Goal: Transaction & Acquisition: Purchase product/service

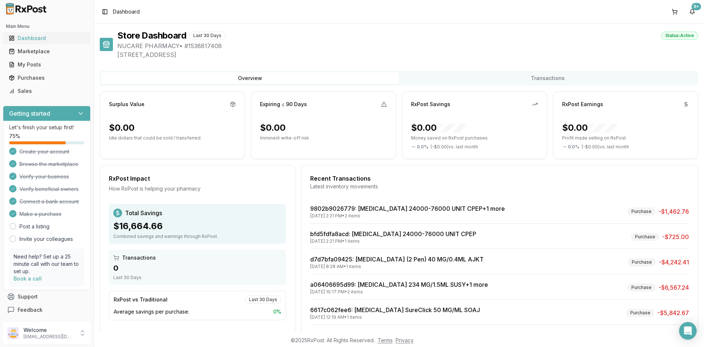
click at [18, 42] on link "Dashboard" at bounding box center [47, 38] width 82 height 13
click at [23, 53] on div "Marketplace" at bounding box center [47, 51] width 76 height 7
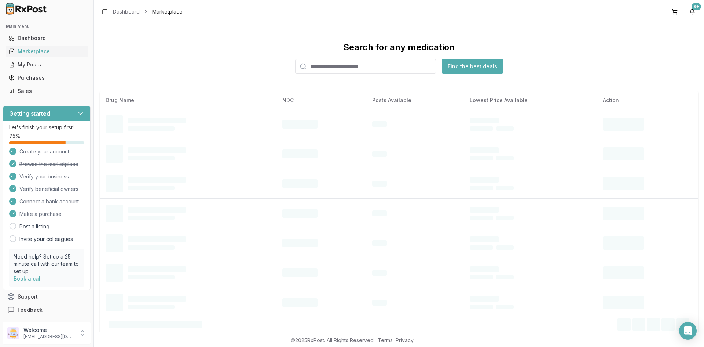
click at [351, 65] on input "search" at bounding box center [365, 66] width 141 height 15
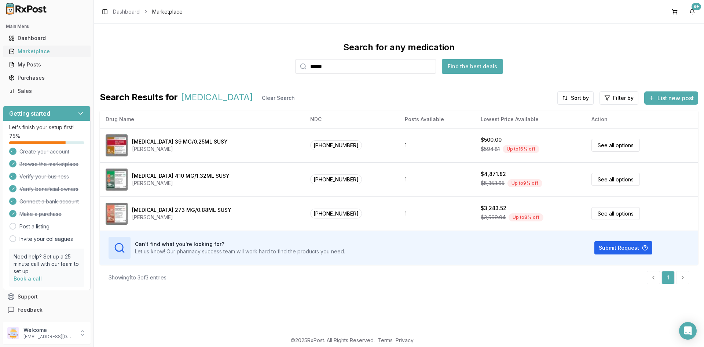
drag, startPoint x: 379, startPoint y: 62, endPoint x: 52, endPoint y: 57, distance: 326.4
click at [52, 57] on div "Main Menu Dashboard Marketplace My Posts Purchases Sales Getting started Let's …" at bounding box center [352, 173] width 704 height 347
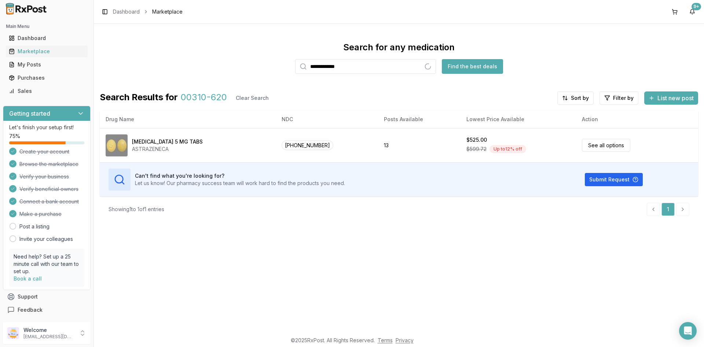
type input "**********"
